Goal: Task Accomplishment & Management: Use online tool/utility

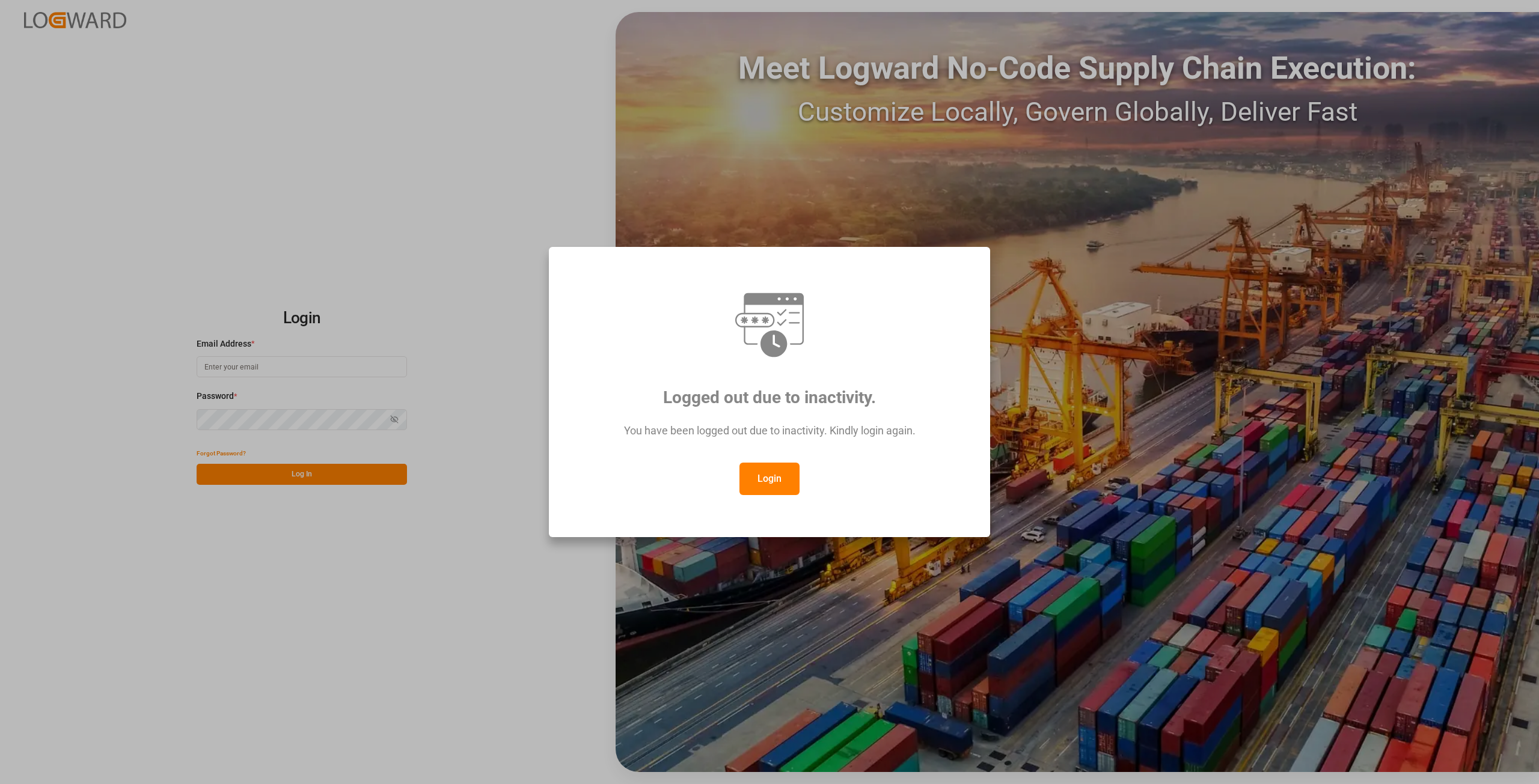
click at [753, 479] on button "Login" at bounding box center [769, 479] width 60 height 33
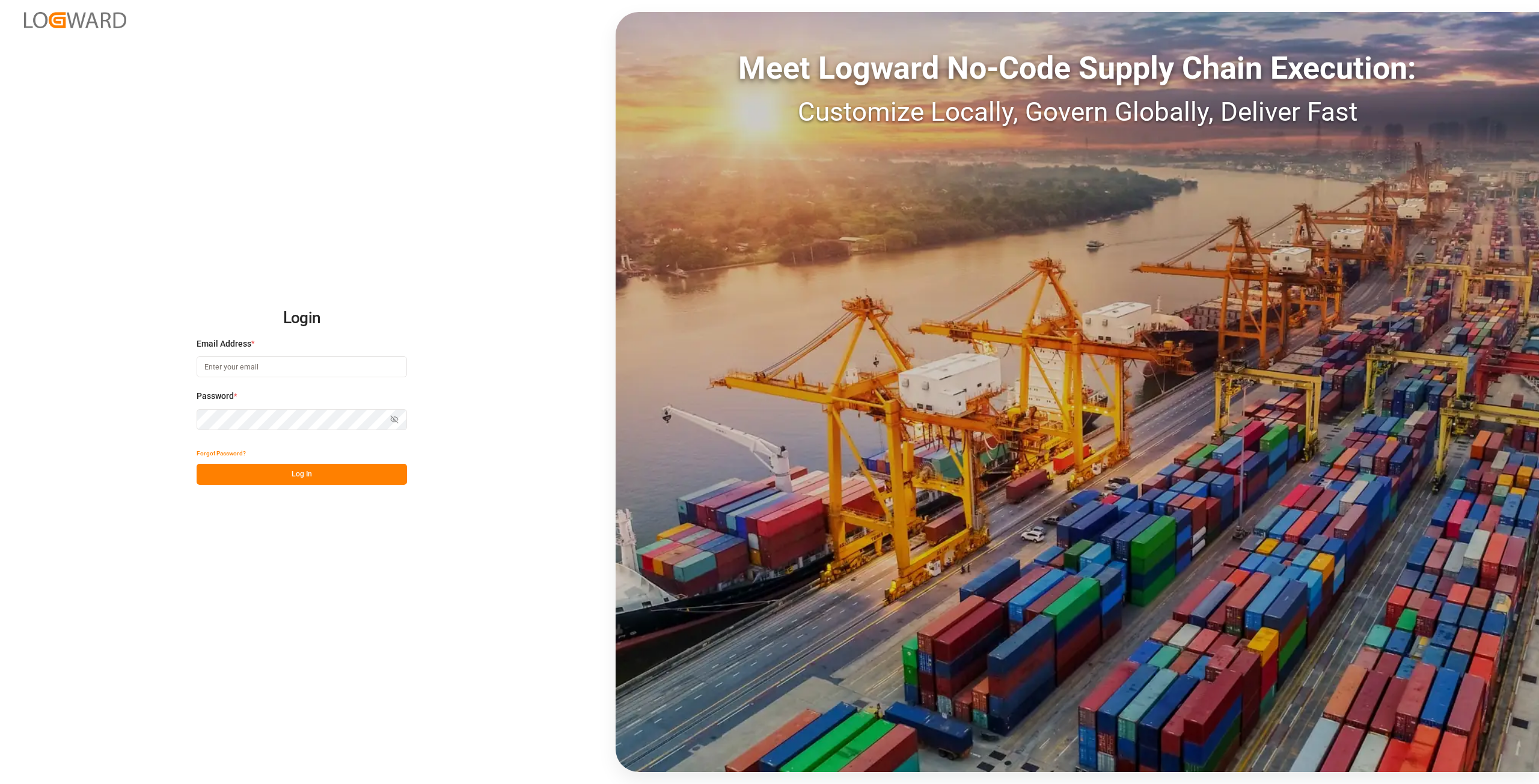
click at [327, 364] on input at bounding box center [302, 367] width 211 height 21
type input "[PERSON_NAME][EMAIL_ADDRESS][DOMAIN_NAME]"
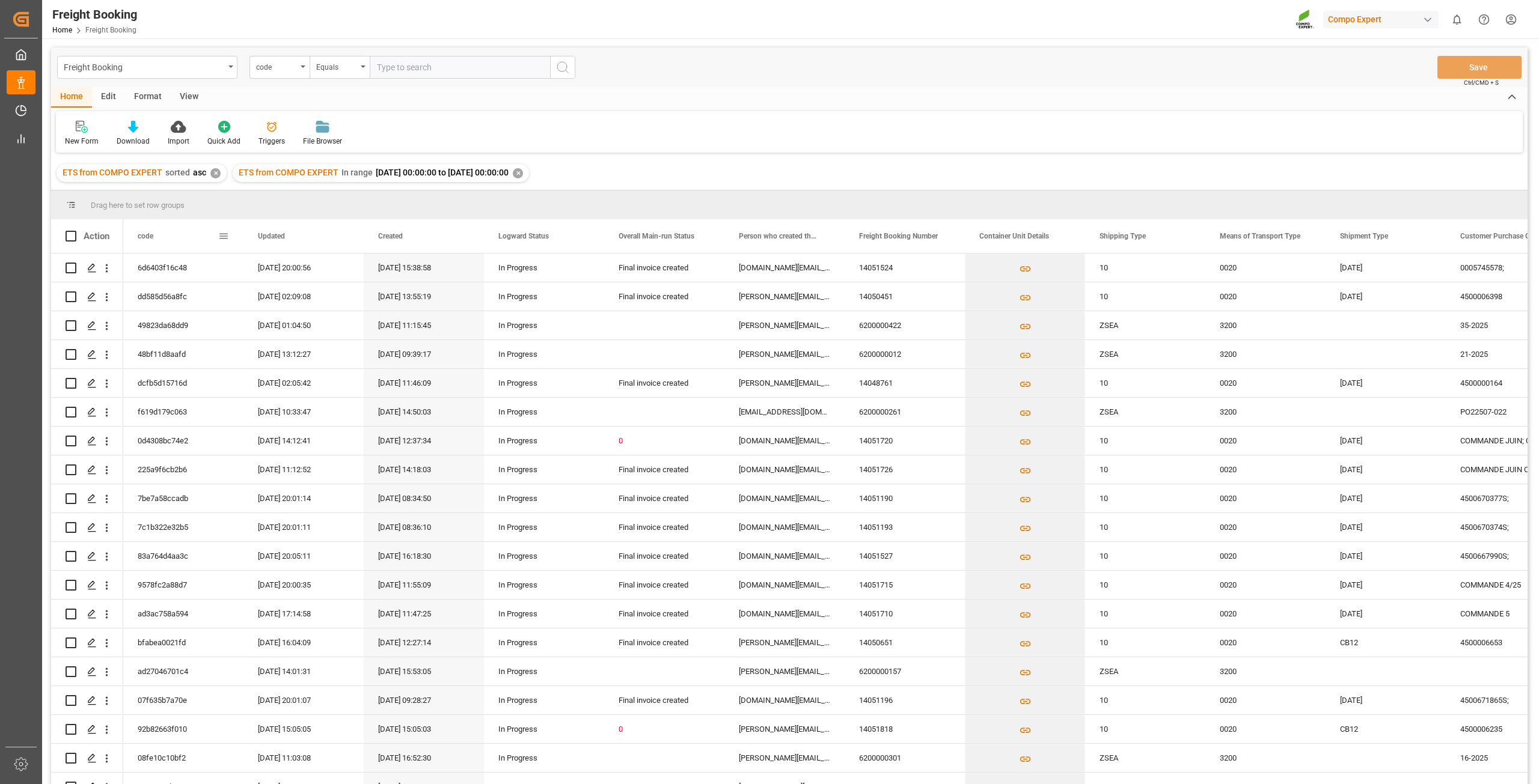
click at [222, 238] on span at bounding box center [224, 236] width 11 height 11
click at [322, 235] on span "columns" at bounding box center [325, 238] width 11 height 11
click at [227, 298] on input "code column toggle visibility (visible)" at bounding box center [225, 300] width 11 height 11
checkbox input "false"
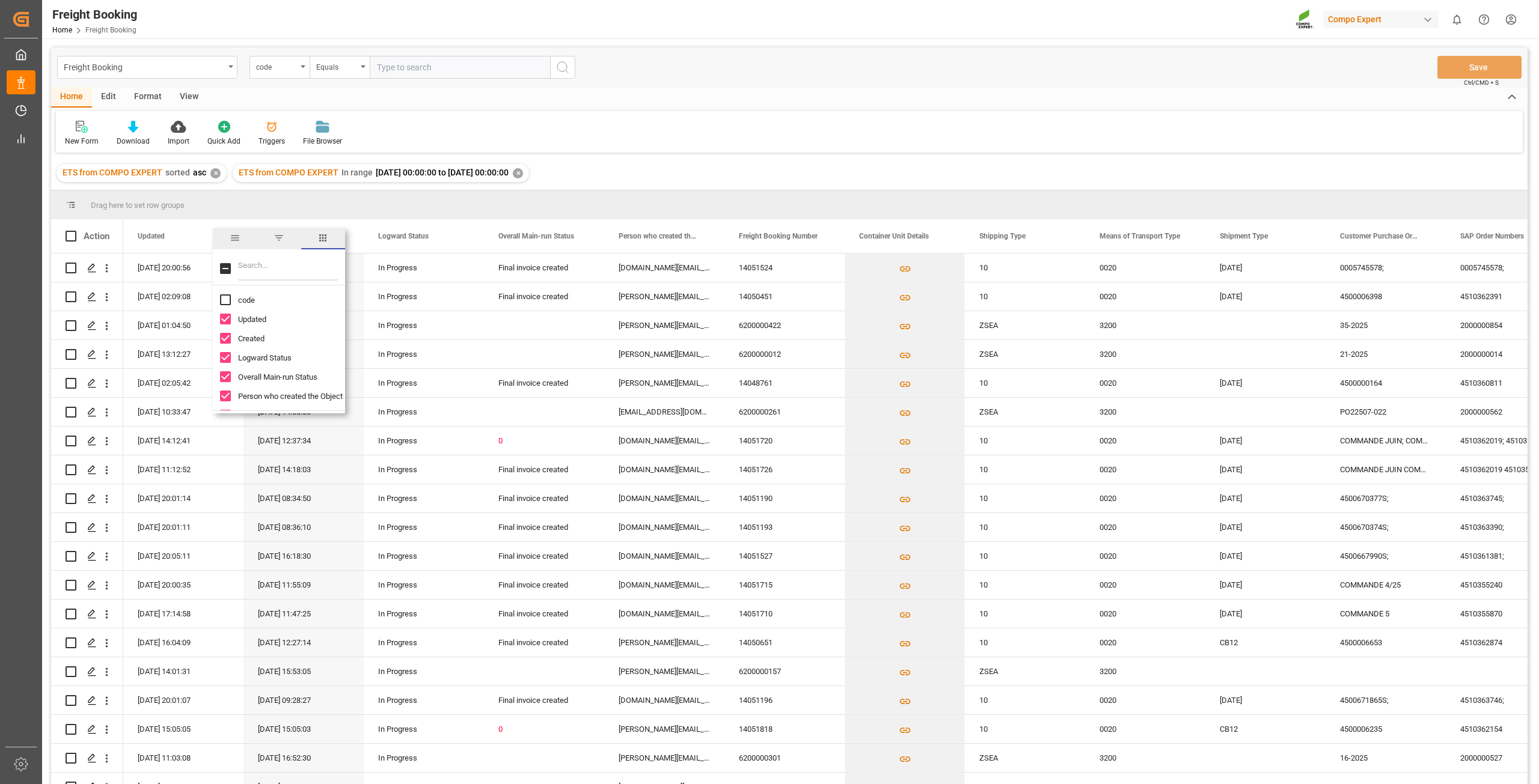
click at [226, 320] on input "Updated column toggle visibility (visible)" at bounding box center [225, 319] width 11 height 11
checkbox input "false"
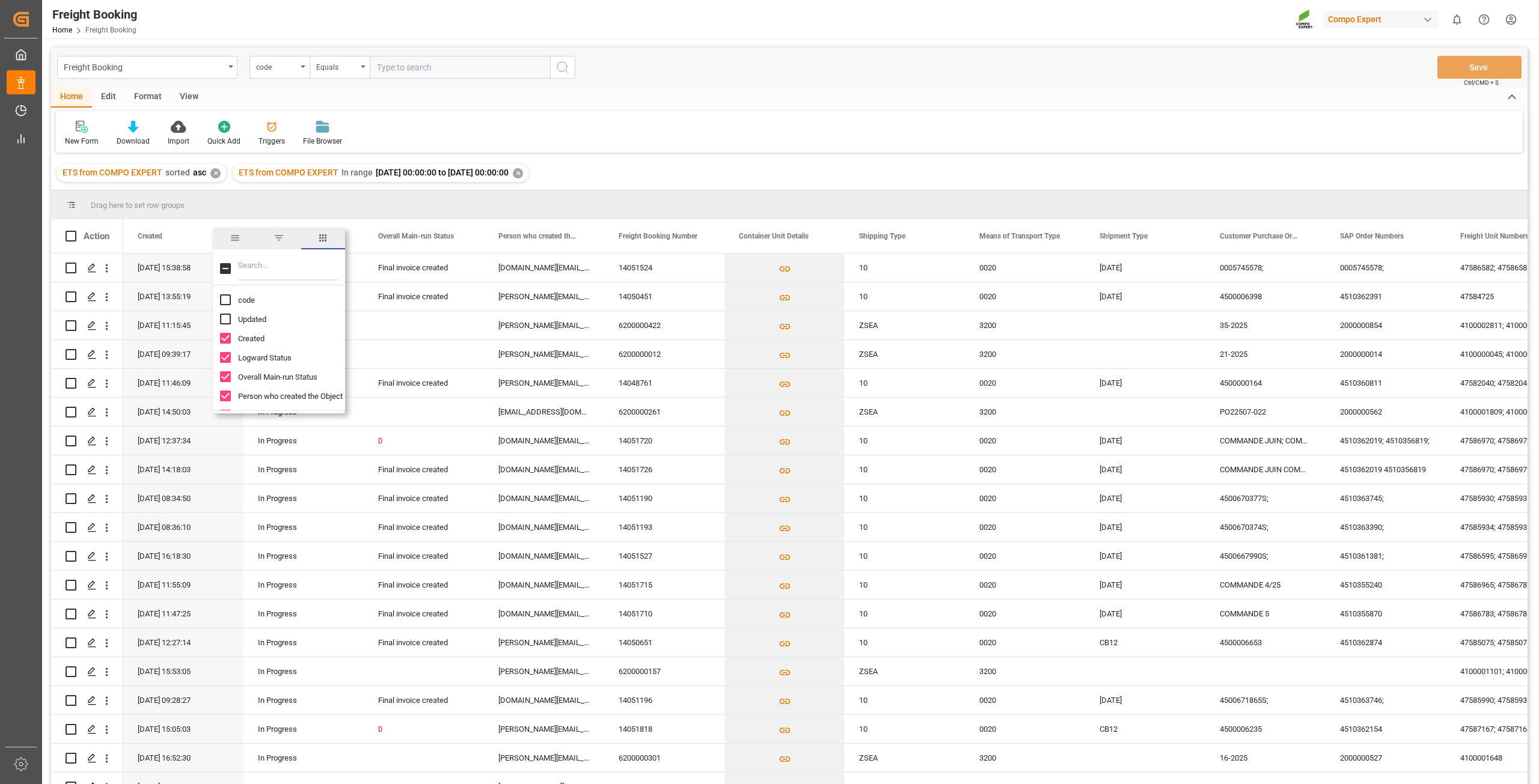
click at [225, 337] on input "Created column toggle visibility (visible)" at bounding box center [225, 338] width 11 height 11
checkbox input "false"
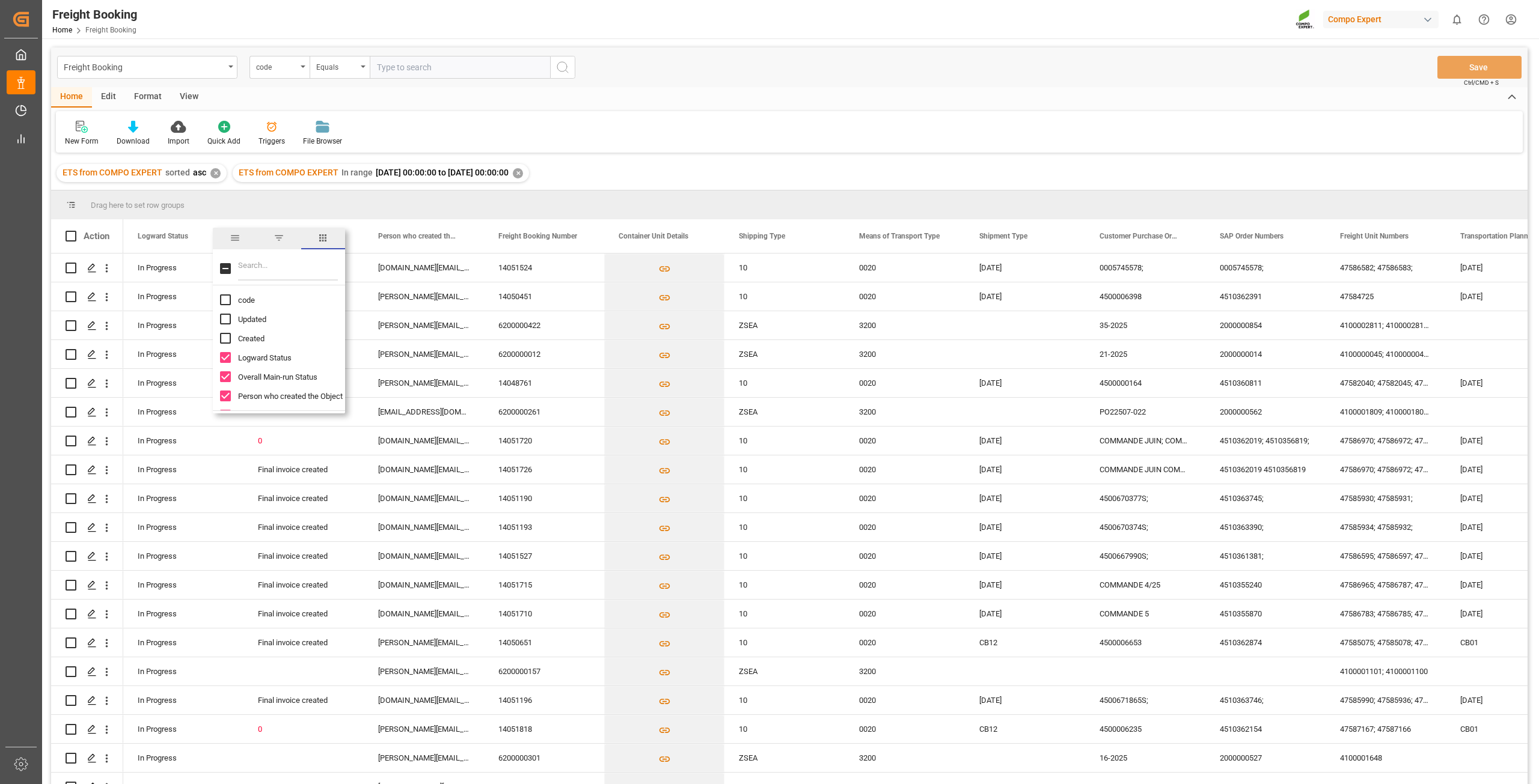
click at [227, 355] on input "Logward Status column toggle visibility (visible)" at bounding box center [225, 357] width 11 height 11
checkbox input "false"
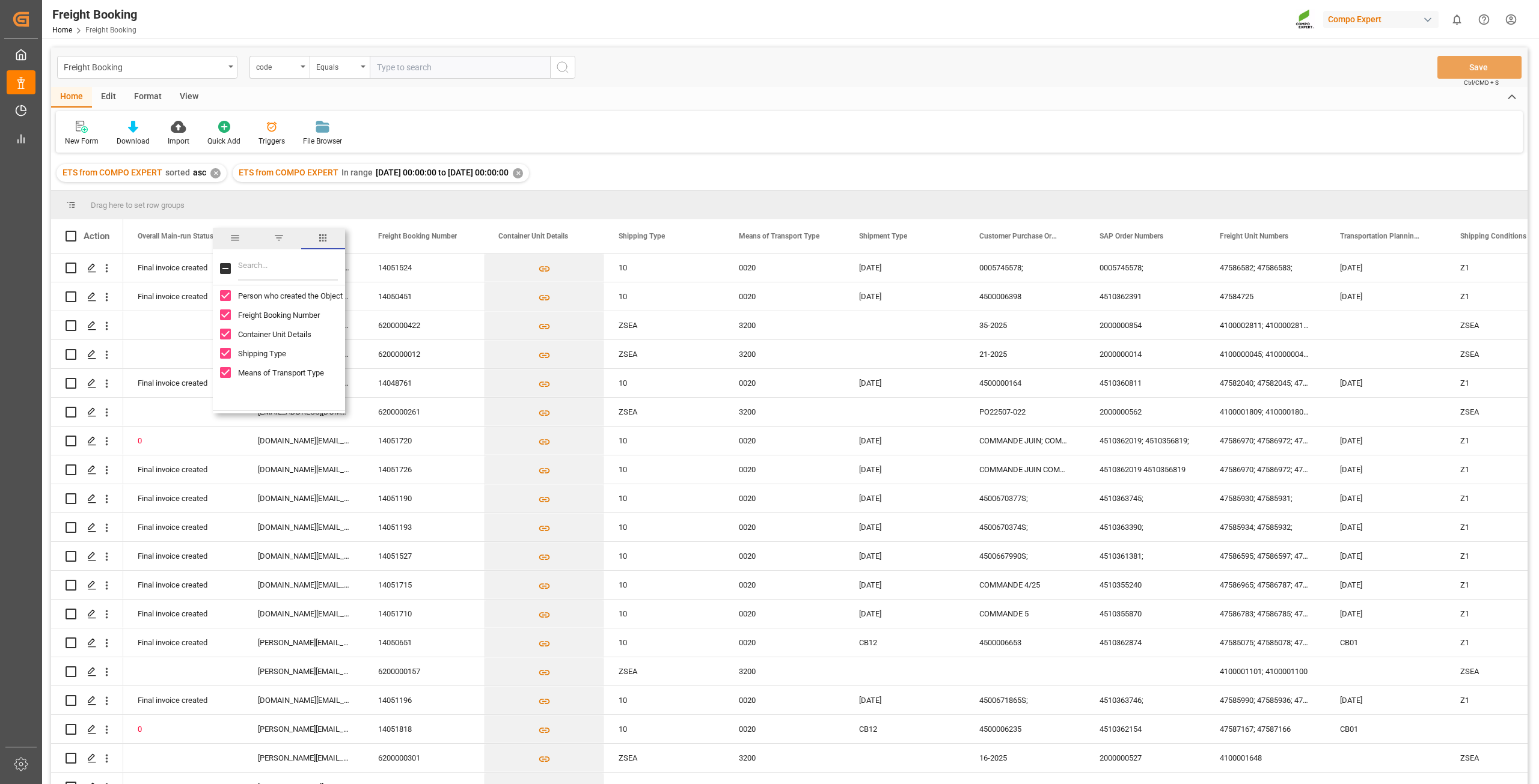
scroll to position [120, 0]
click at [225, 314] on input "Container Unit Details column toggle visibility (visible)" at bounding box center [225, 315] width 11 height 11
checkbox input "false"
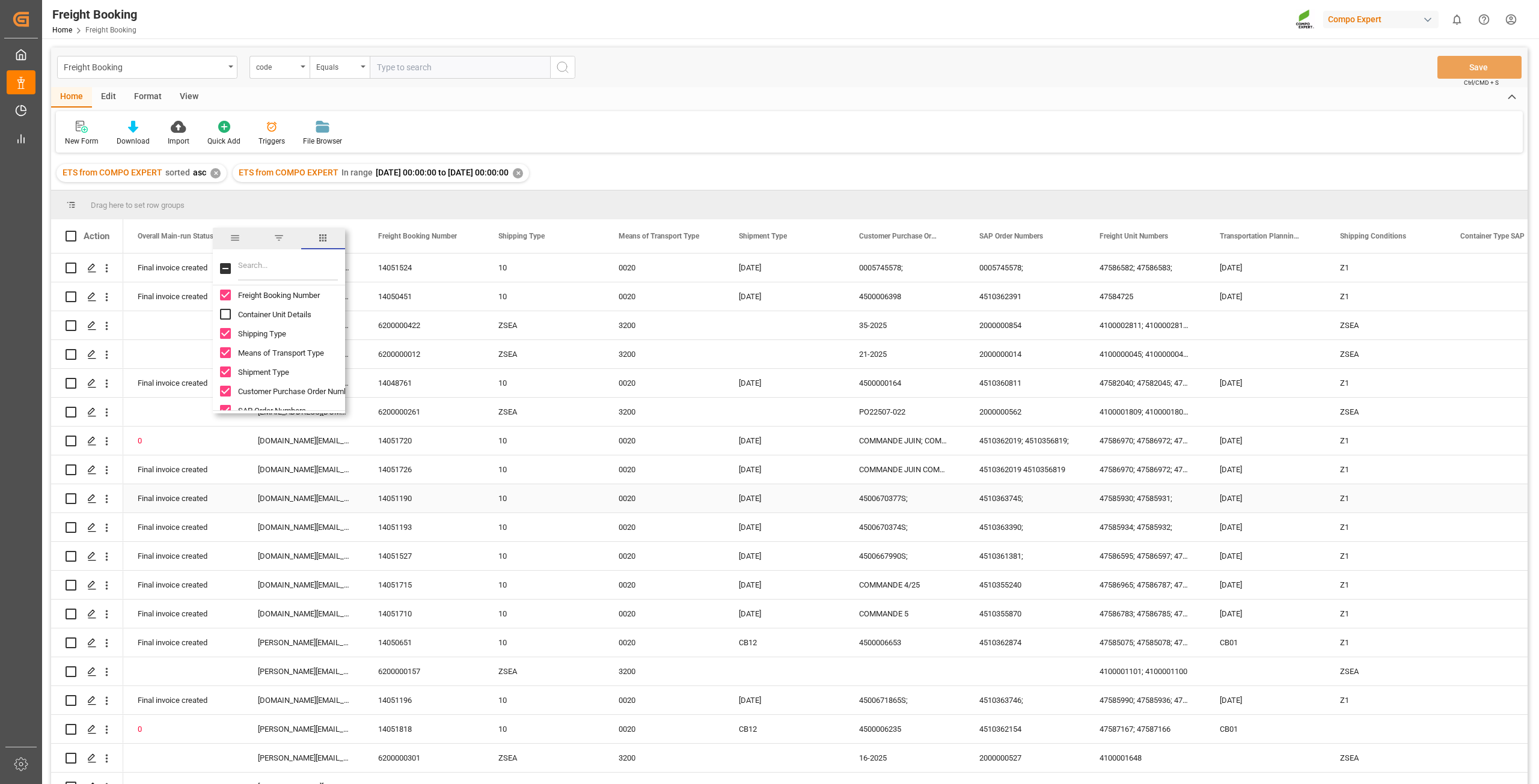
click at [543, 497] on div "10" at bounding box center [544, 498] width 120 height 28
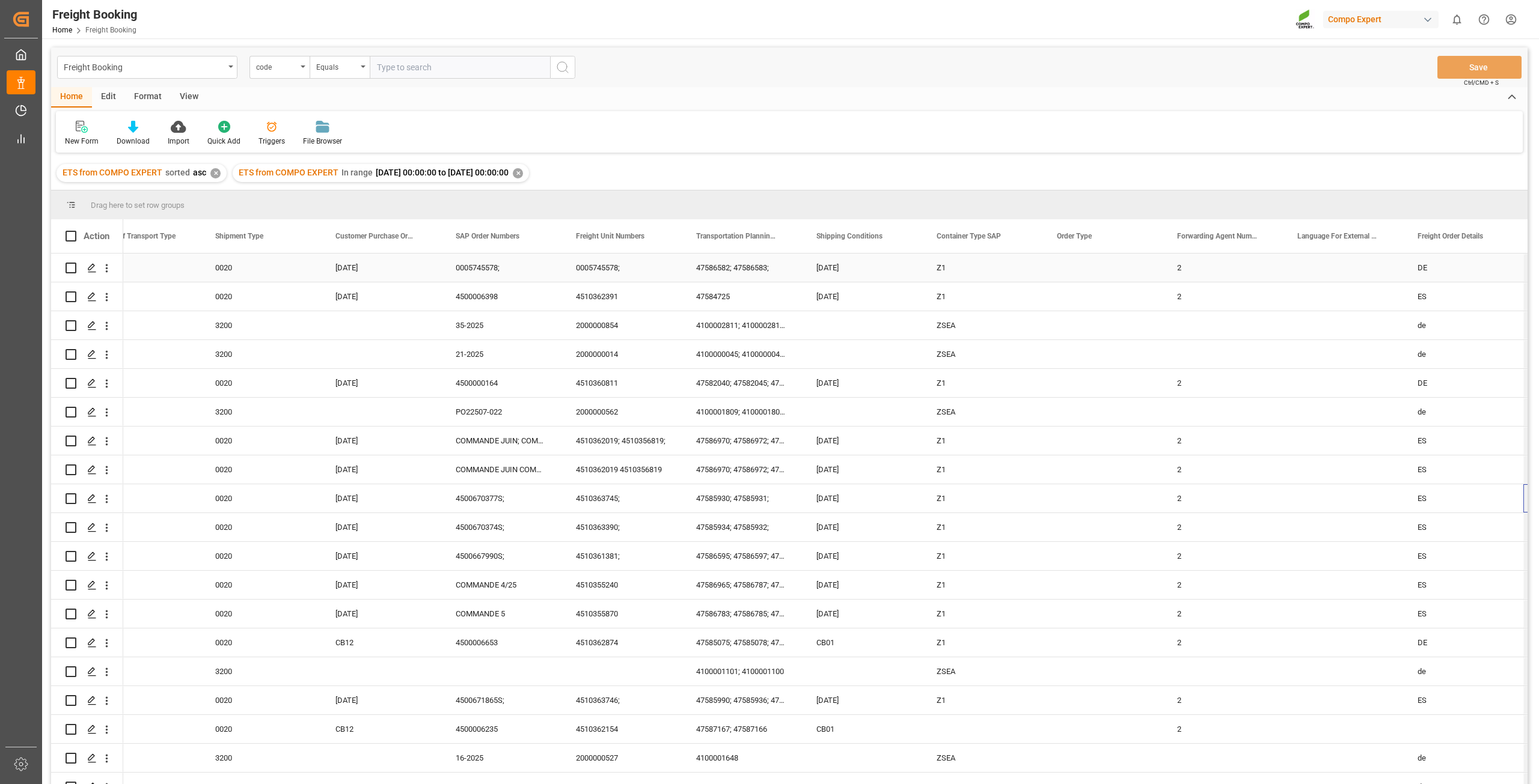
scroll to position [0, 524]
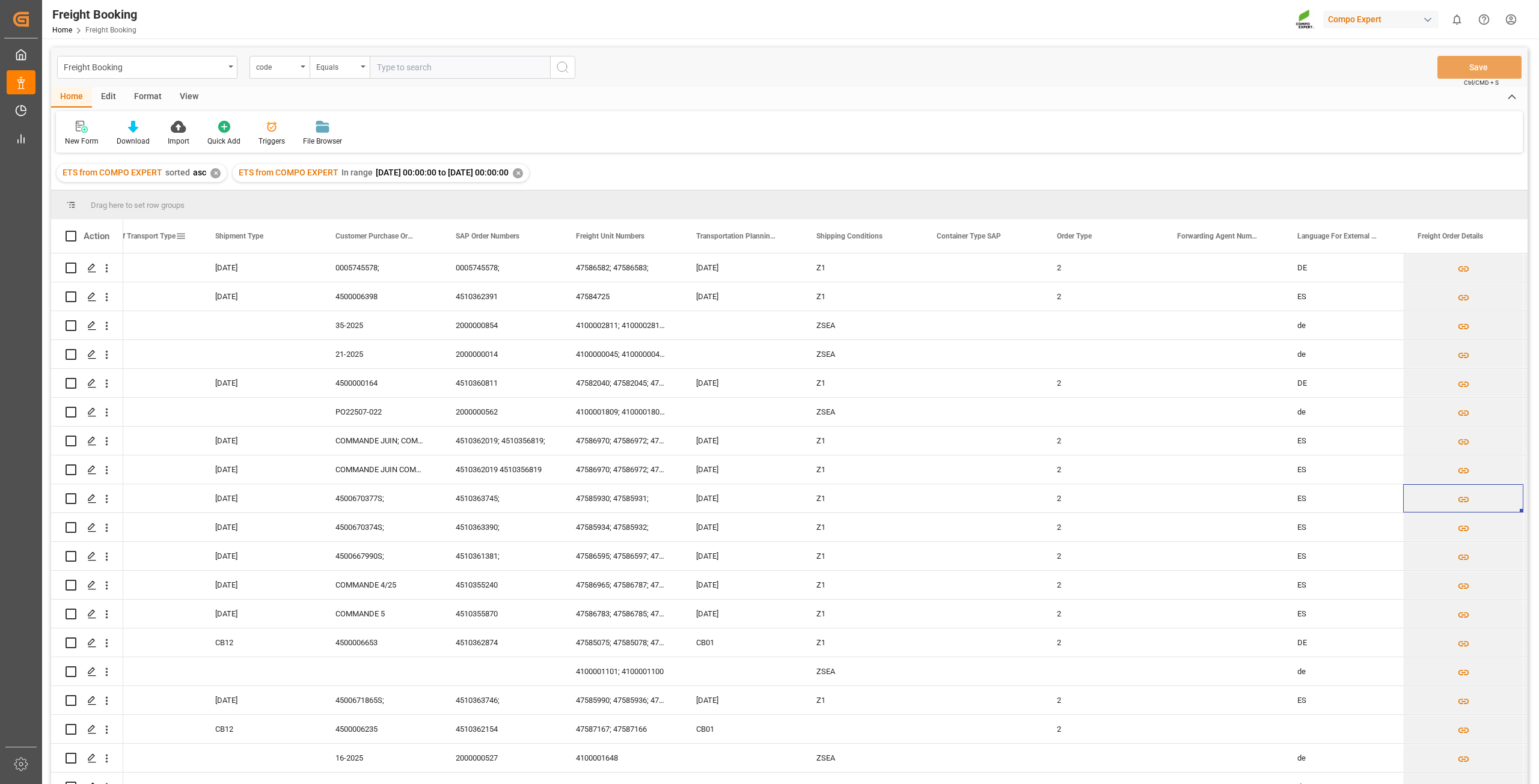
click at [179, 235] on span at bounding box center [181, 236] width 11 height 11
click at [721, 463] on div "[DATE]" at bounding box center [742, 469] width 120 height 28
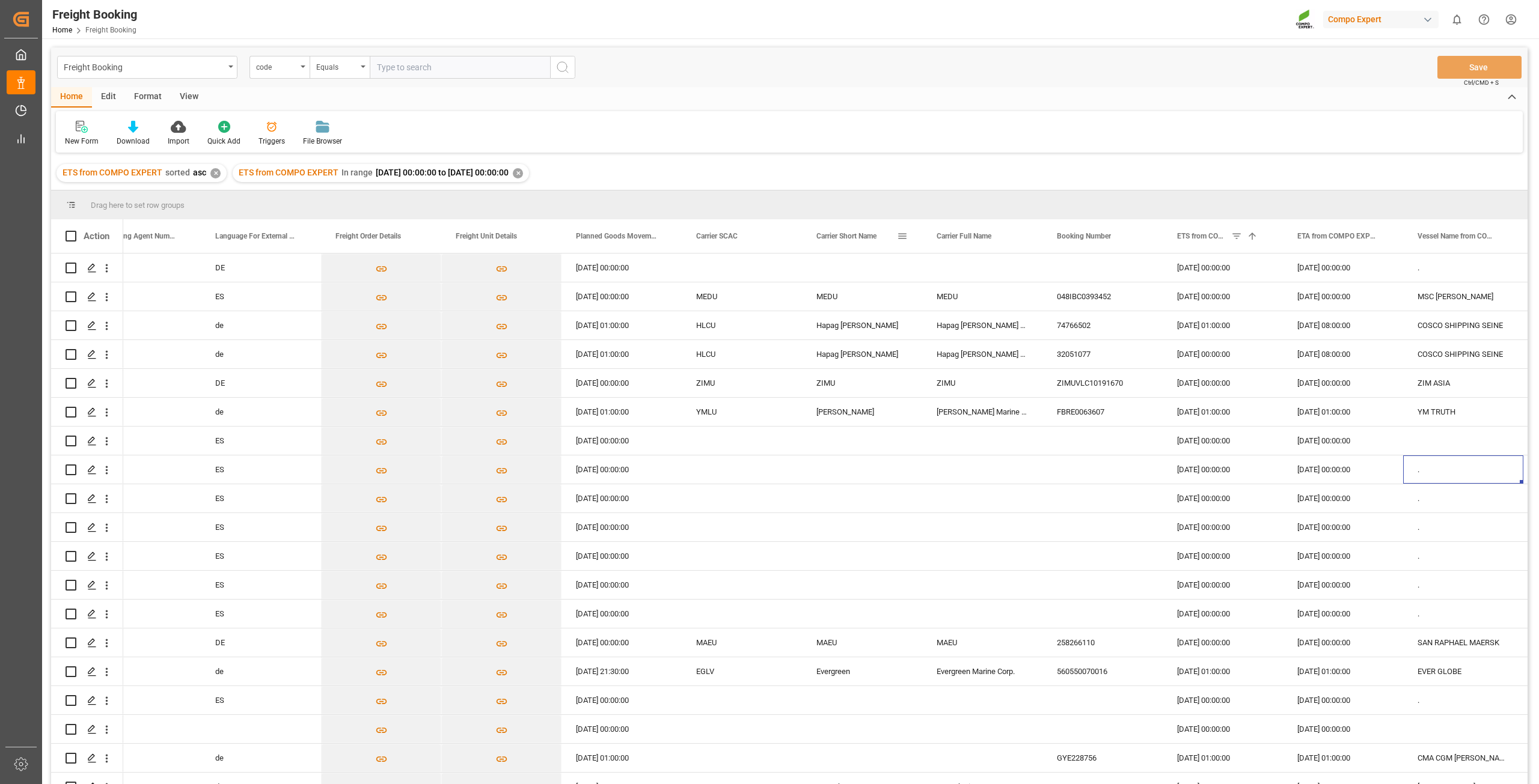
scroll to position [0, 0]
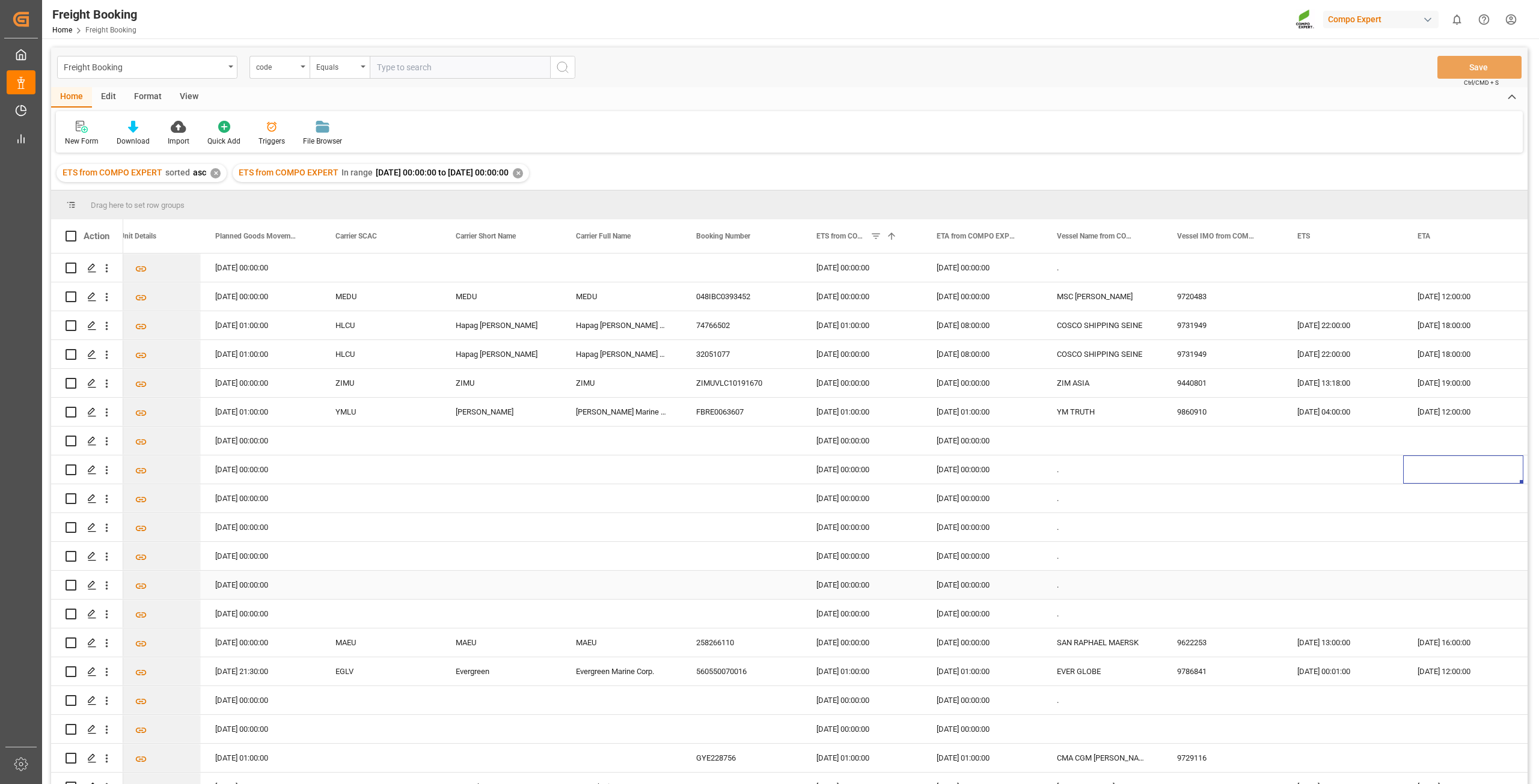
click at [423, 580] on div "Press SPACE to select this row." at bounding box center [381, 585] width 120 height 28
